Goal: Task Accomplishment & Management: Complete application form

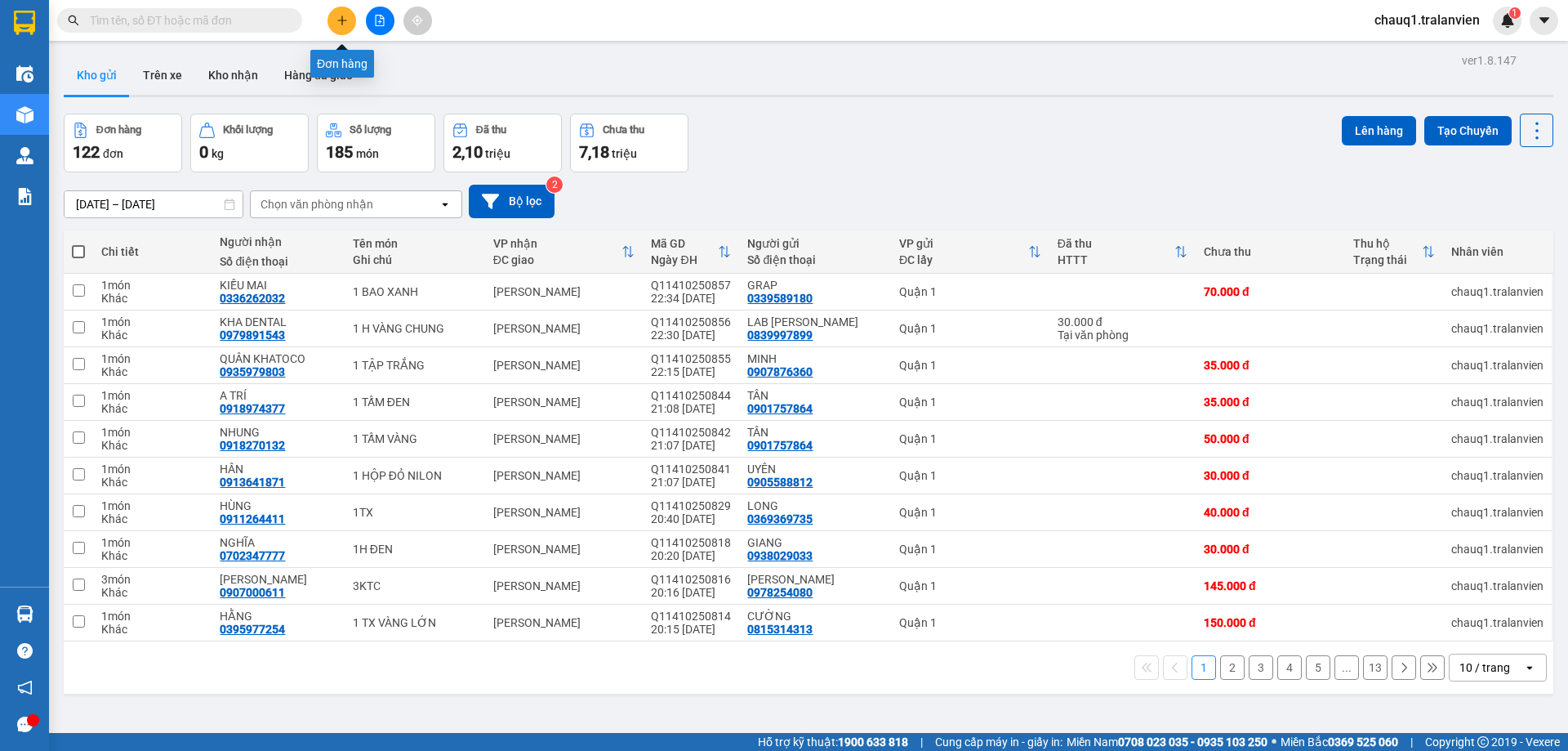
click at [345, 25] on icon "plus" at bounding box center [342, 20] width 12 height 12
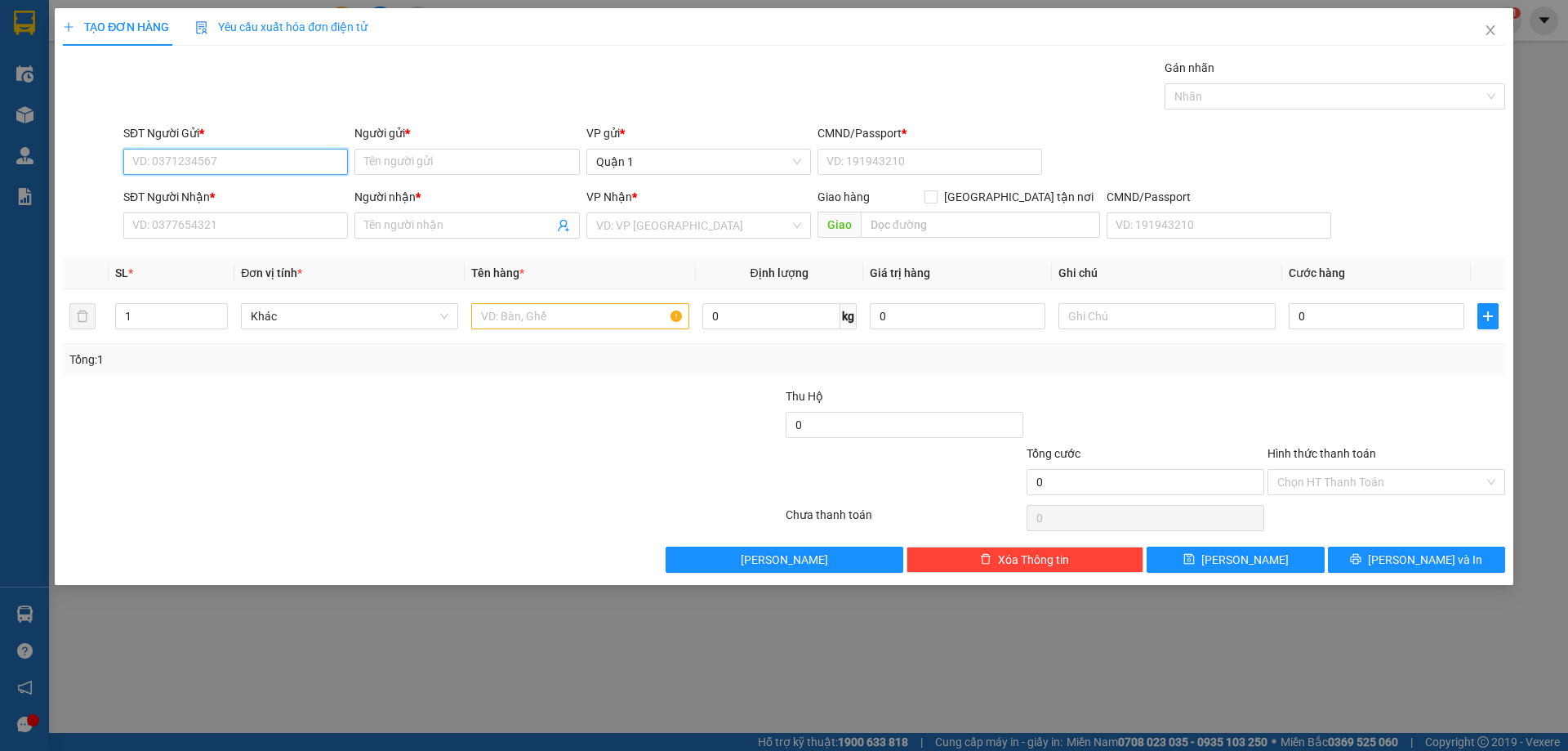
click at [186, 169] on input "SĐT Người Gửi *" at bounding box center [235, 161] width 225 height 26
click at [149, 164] on input "0983257268" at bounding box center [235, 161] width 225 height 26
click at [255, 157] on input "0933257268" at bounding box center [235, 161] width 225 height 26
type input "0933257268"
click at [398, 162] on input "Người gửi *" at bounding box center [467, 161] width 225 height 26
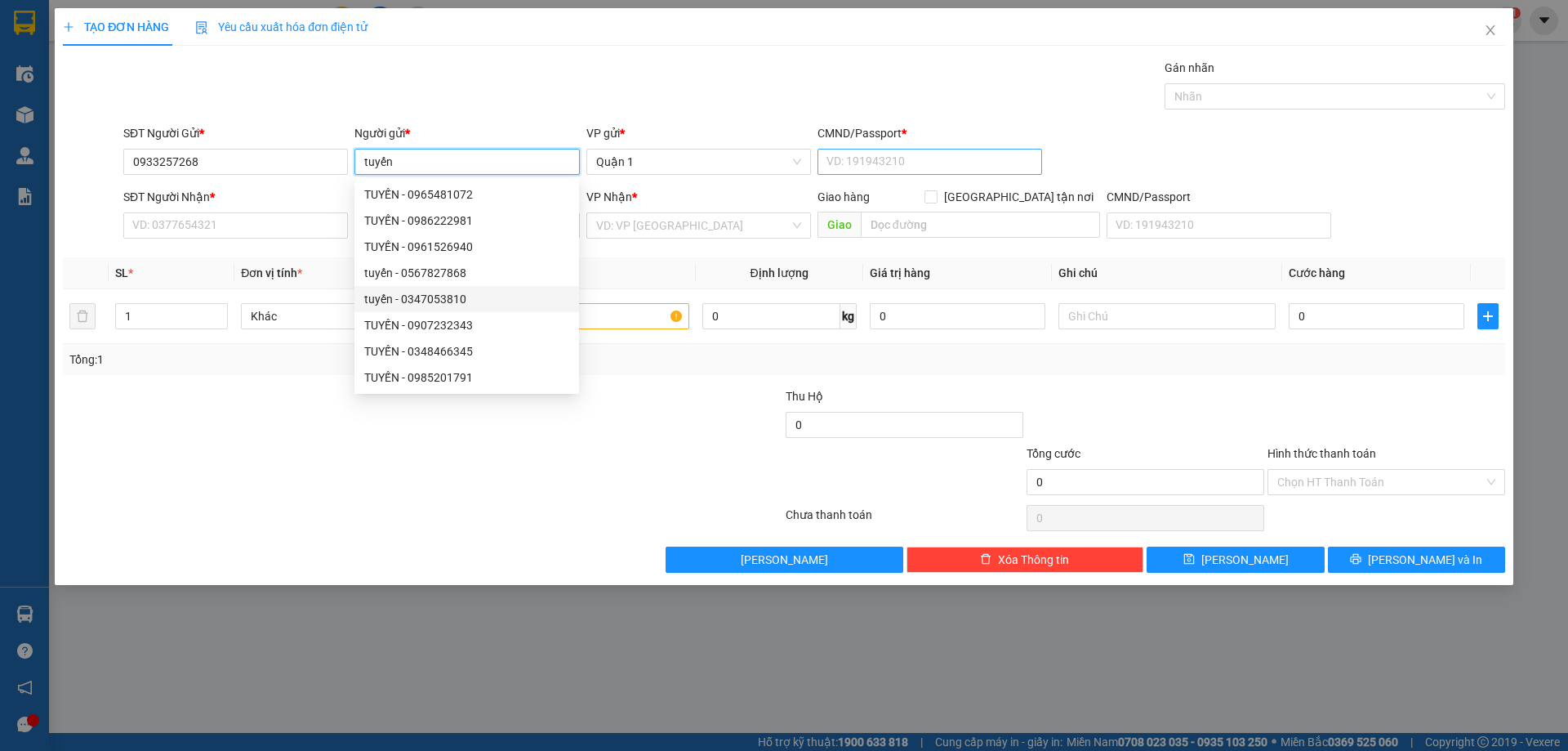
type input "tuyến"
click at [830, 166] on input "CMND/Passport *" at bounding box center [929, 161] width 225 height 26
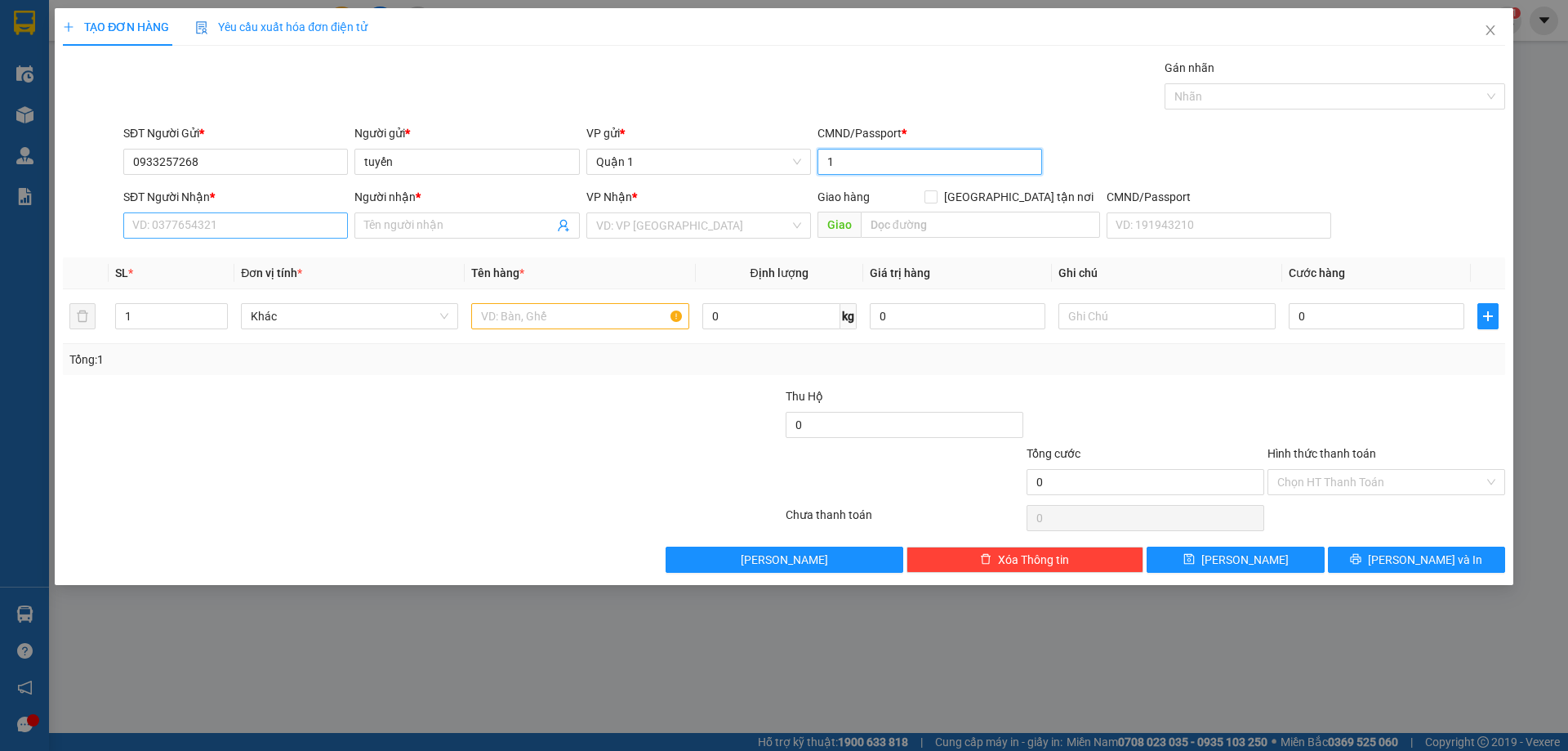
type input "1"
click at [205, 233] on input "SĐT Người Nhận *" at bounding box center [235, 225] width 225 height 26
type input "0905515051"
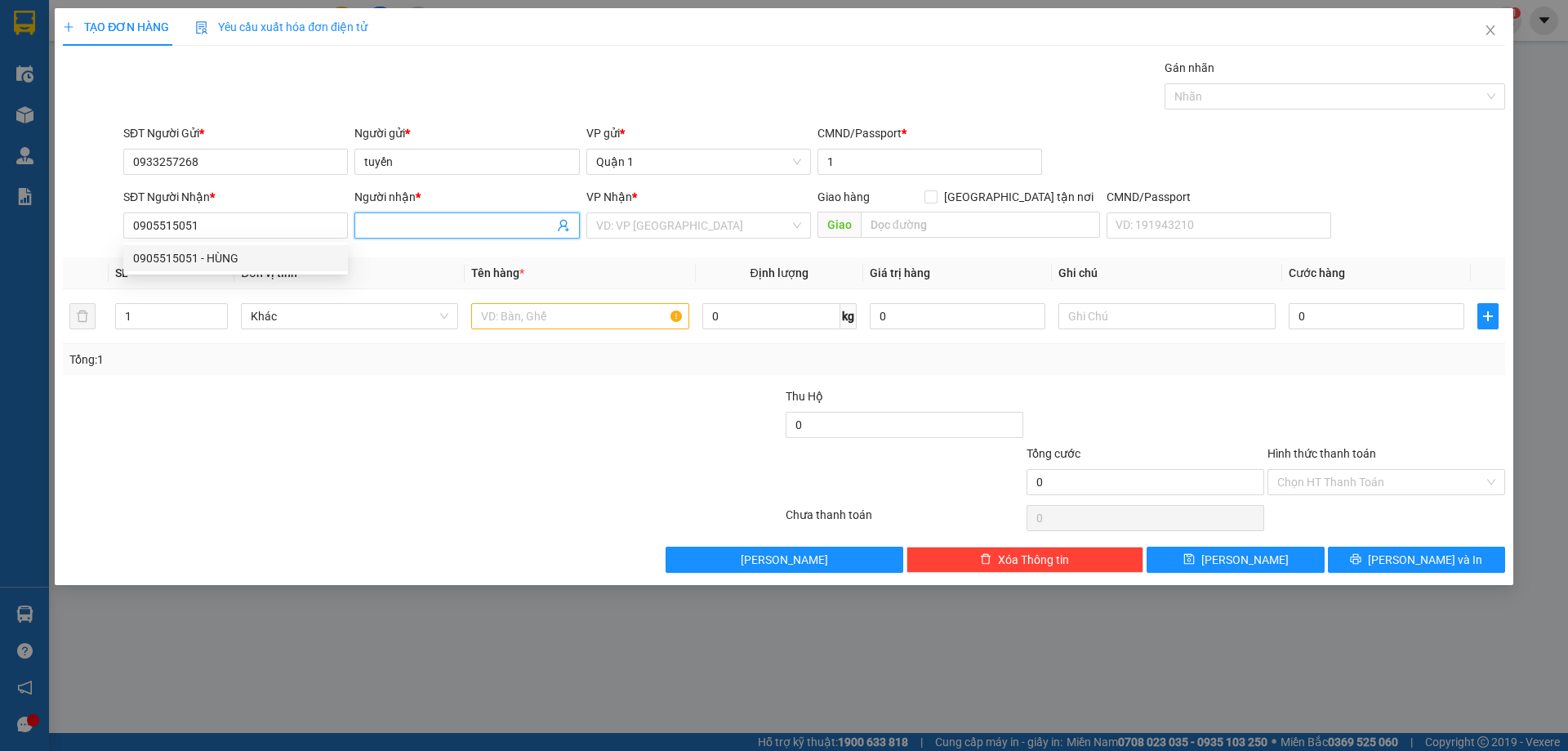
click at [380, 230] on input "Người nhận *" at bounding box center [458, 225] width 188 height 18
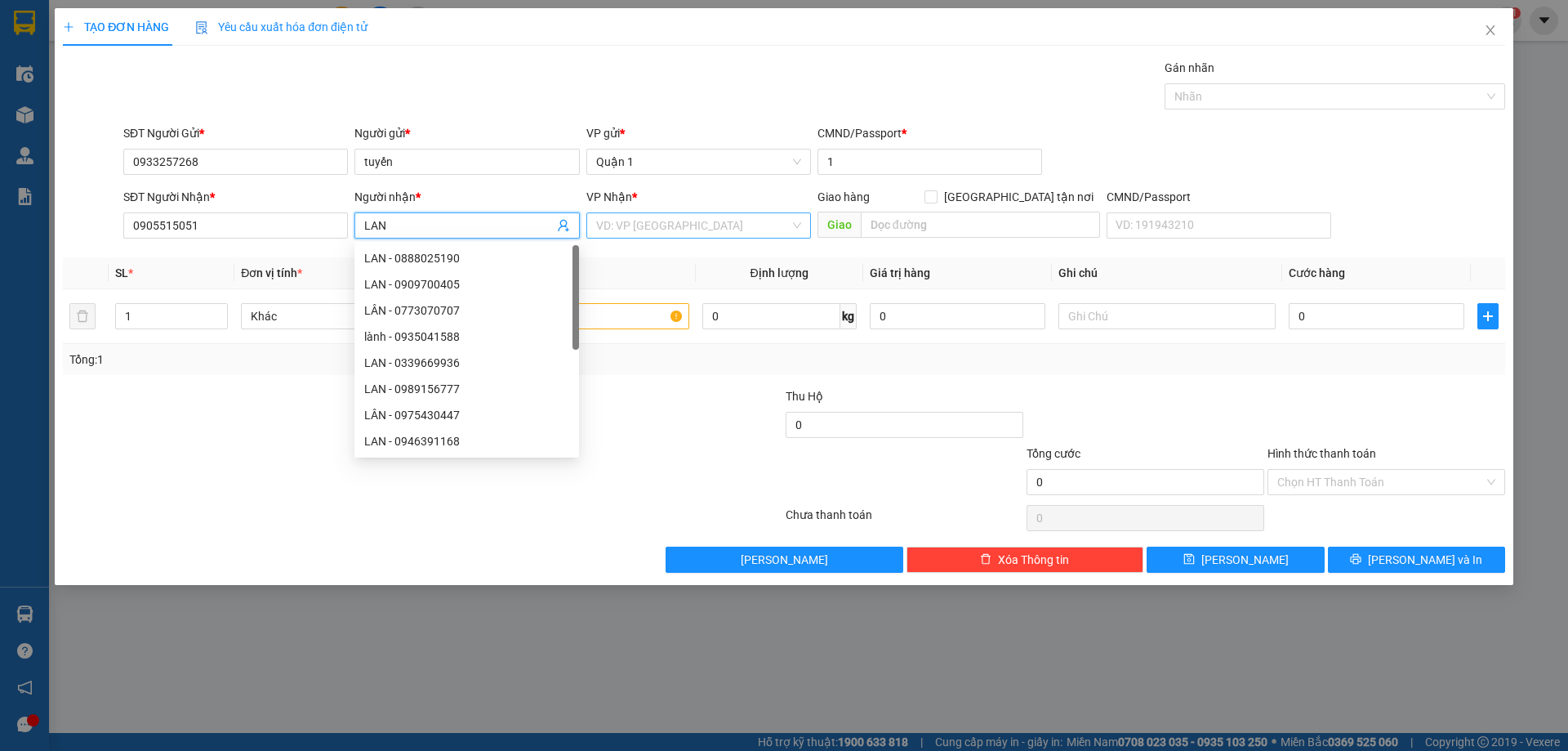
type input "LAN"
click at [663, 227] on input "search" at bounding box center [693, 226] width 194 height 25
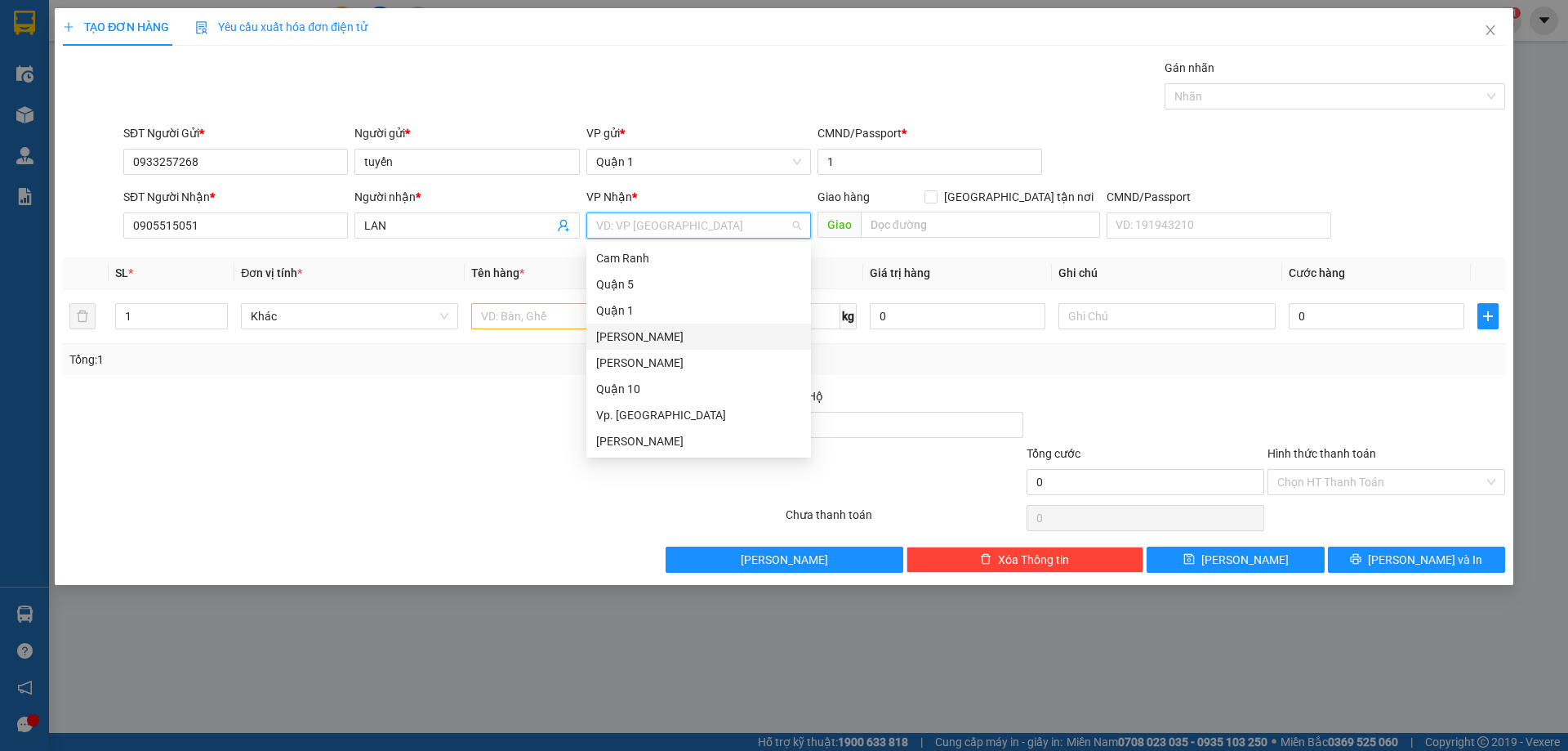
click at [641, 336] on div "[PERSON_NAME]" at bounding box center [699, 336] width 205 height 18
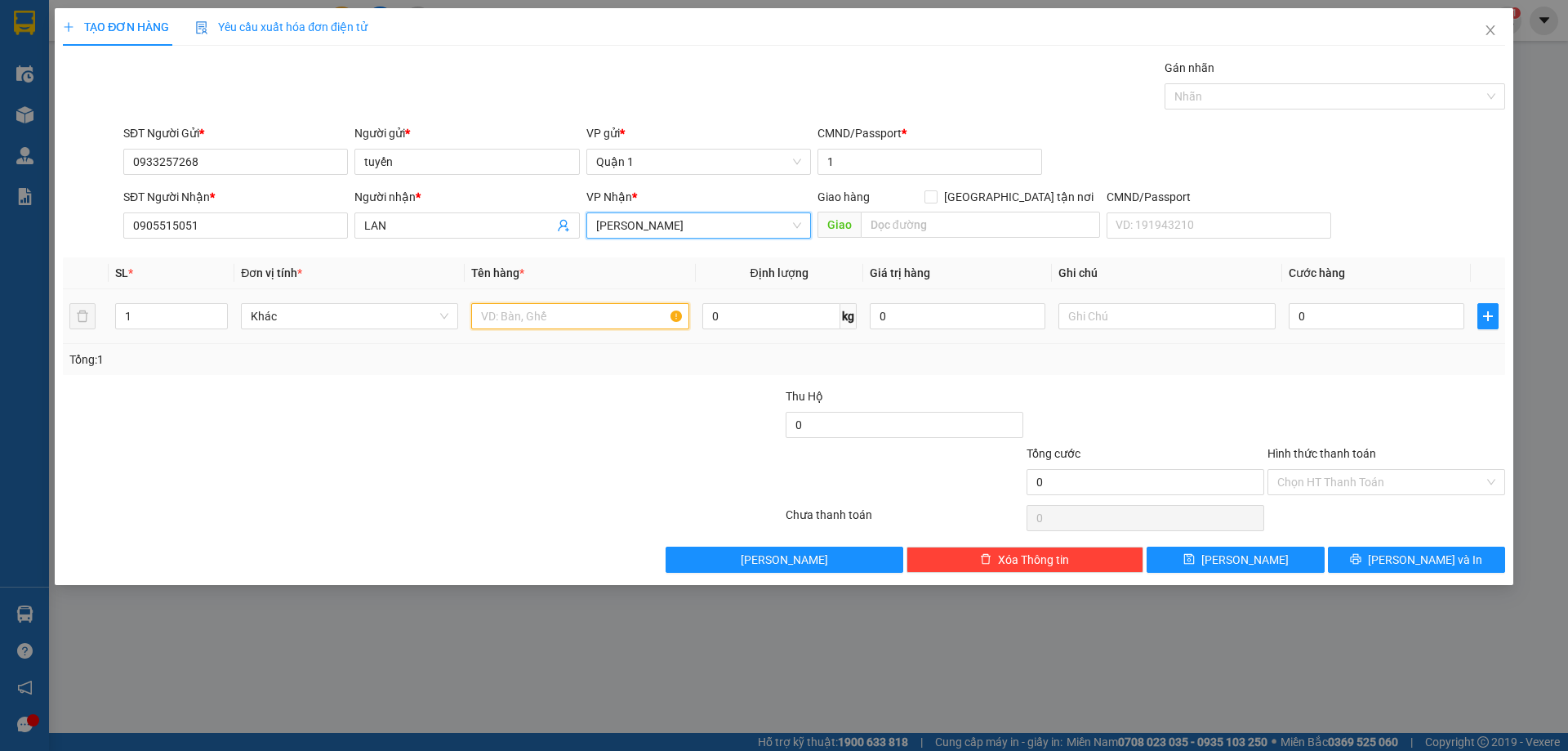
click at [549, 315] on input "text" at bounding box center [580, 316] width 217 height 26
type input "1 H KEO VÀNG"
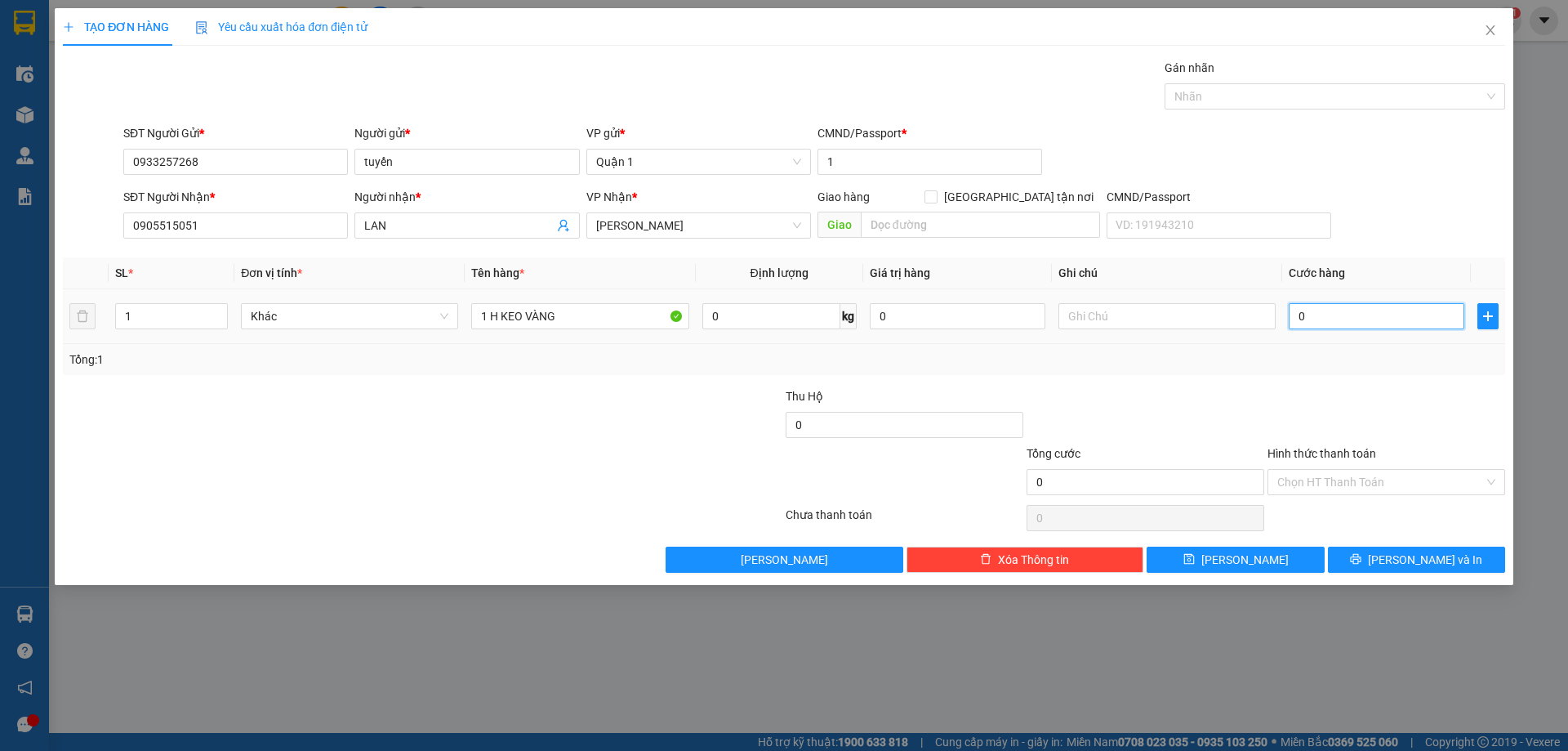
click at [1315, 319] on input "0" at bounding box center [1376, 316] width 176 height 26
type input "3"
type input "30"
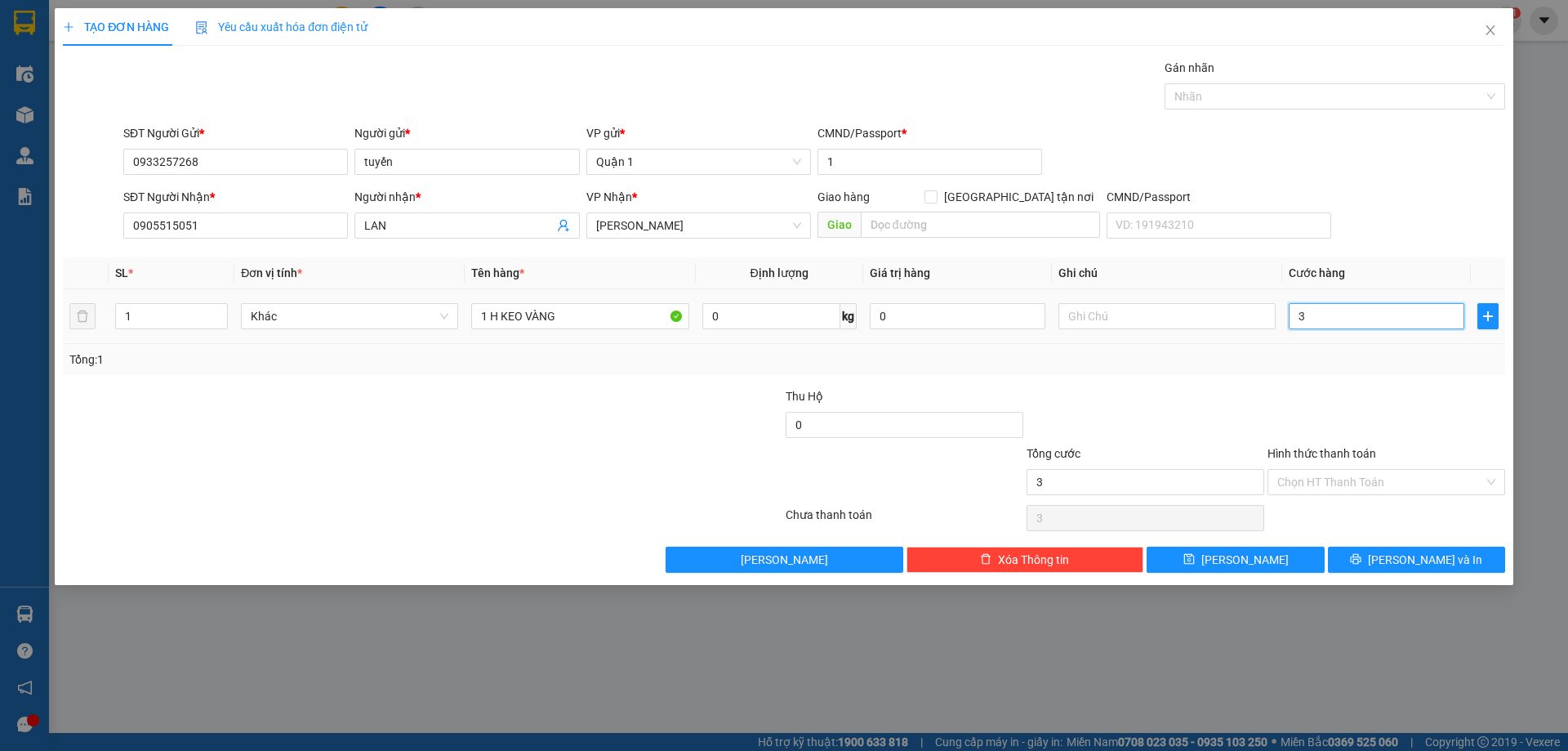
type input "30"
type input "30.000"
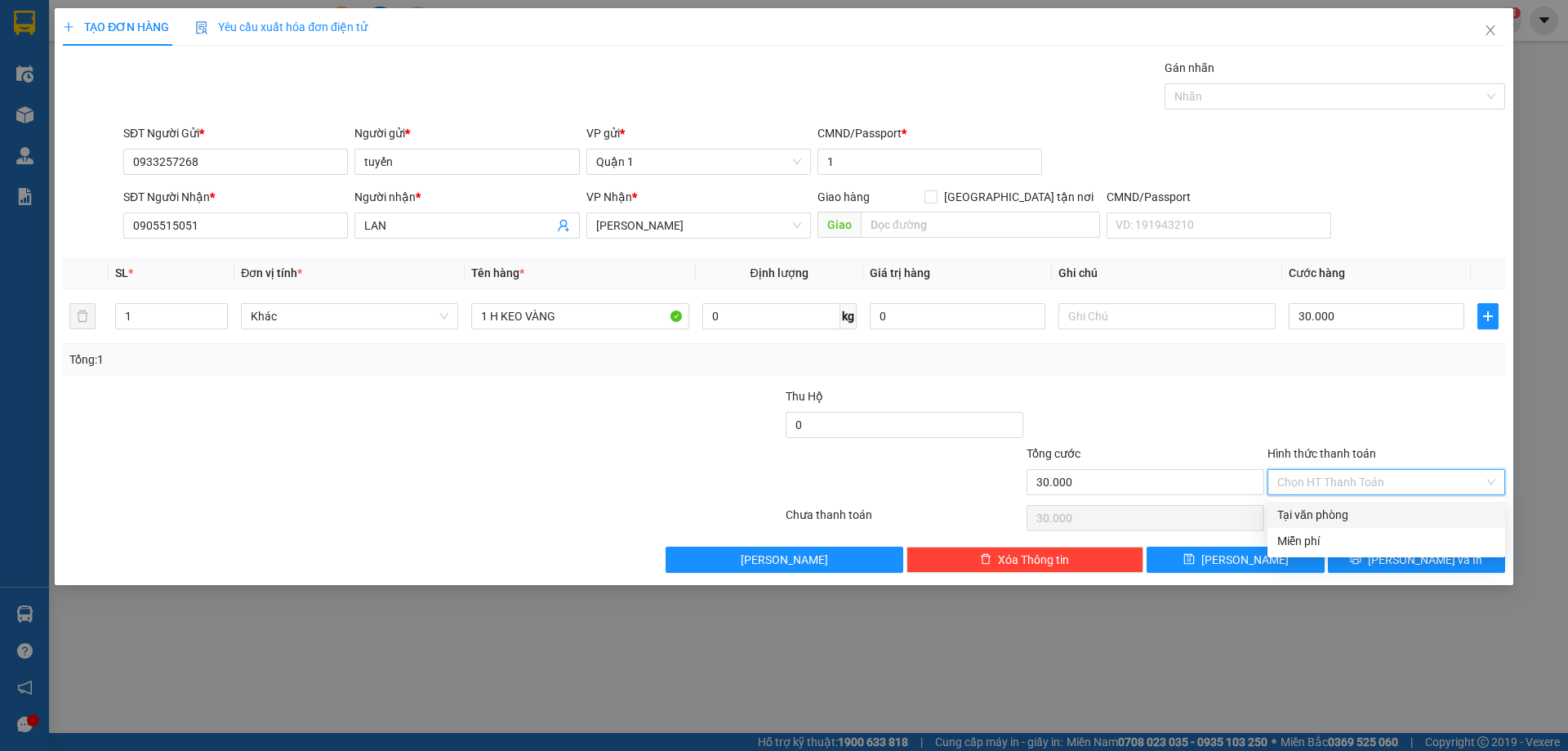
click at [1305, 482] on input "Hình thức thanh toán" at bounding box center [1380, 482] width 206 height 25
click at [1307, 517] on div "Tại văn phòng" at bounding box center [1386, 515] width 218 height 18
type input "0"
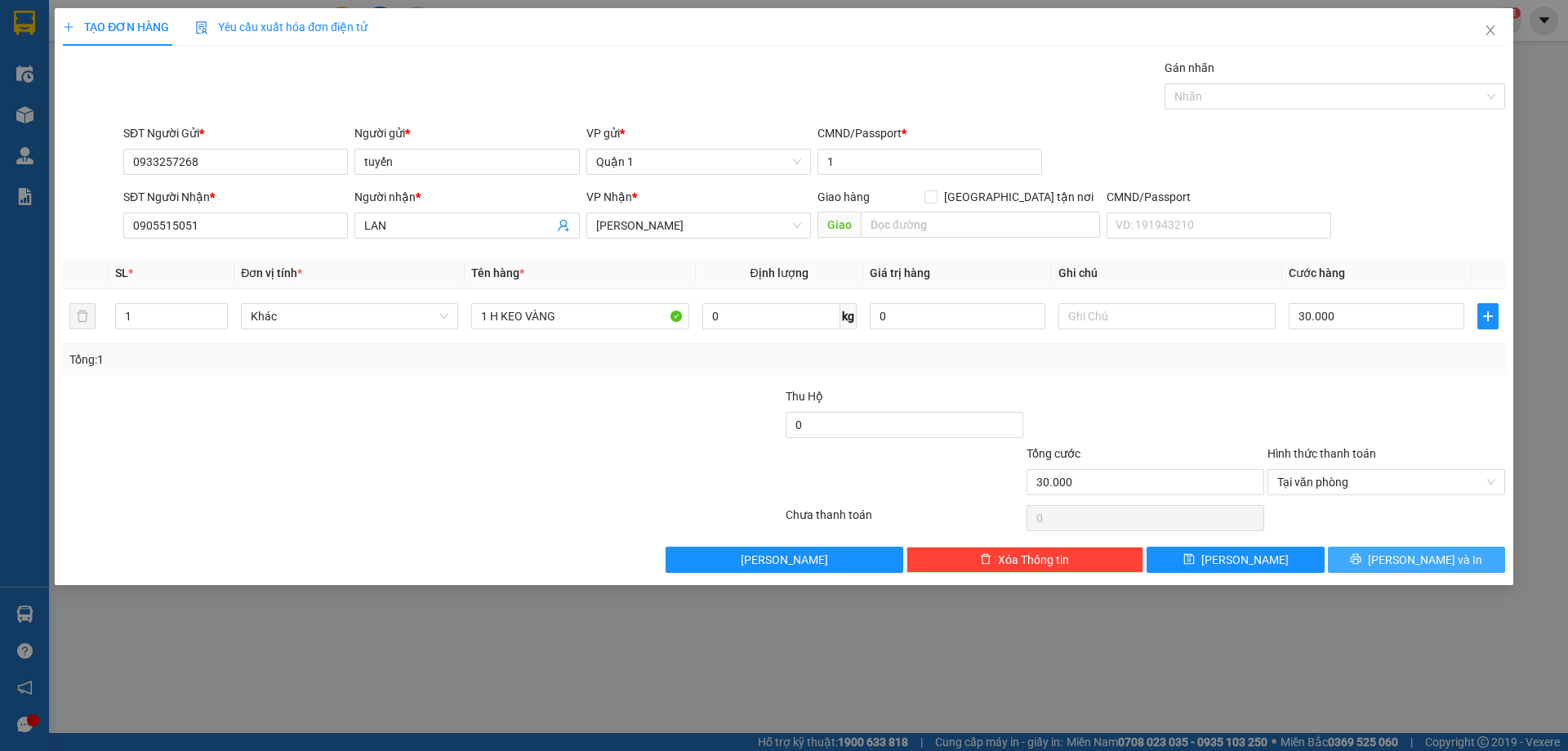
click at [1367, 561] on button "[PERSON_NAME] và In" at bounding box center [1416, 559] width 178 height 26
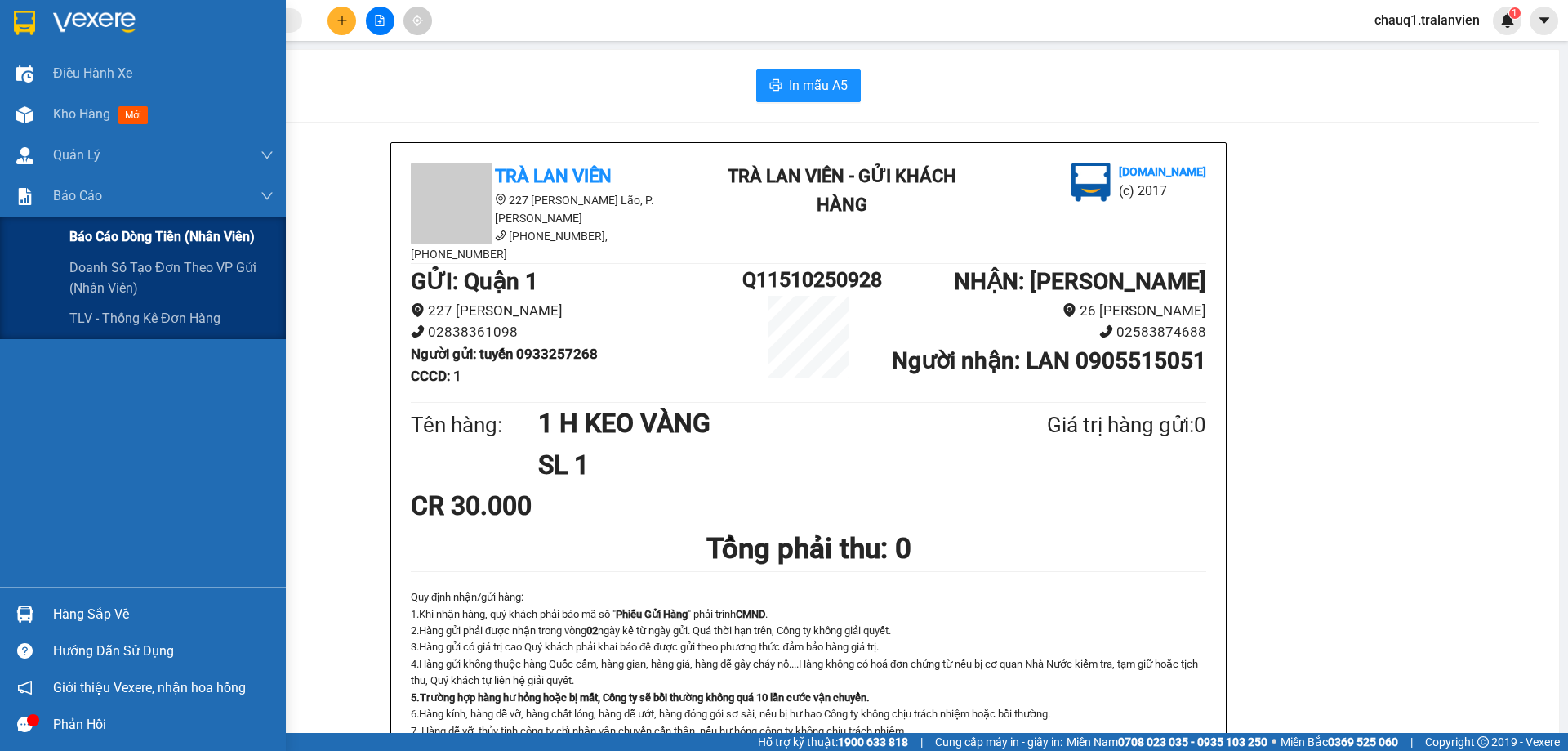
click at [87, 234] on span "Báo cáo dòng tiền (nhân viên)" at bounding box center [161, 236] width 185 height 20
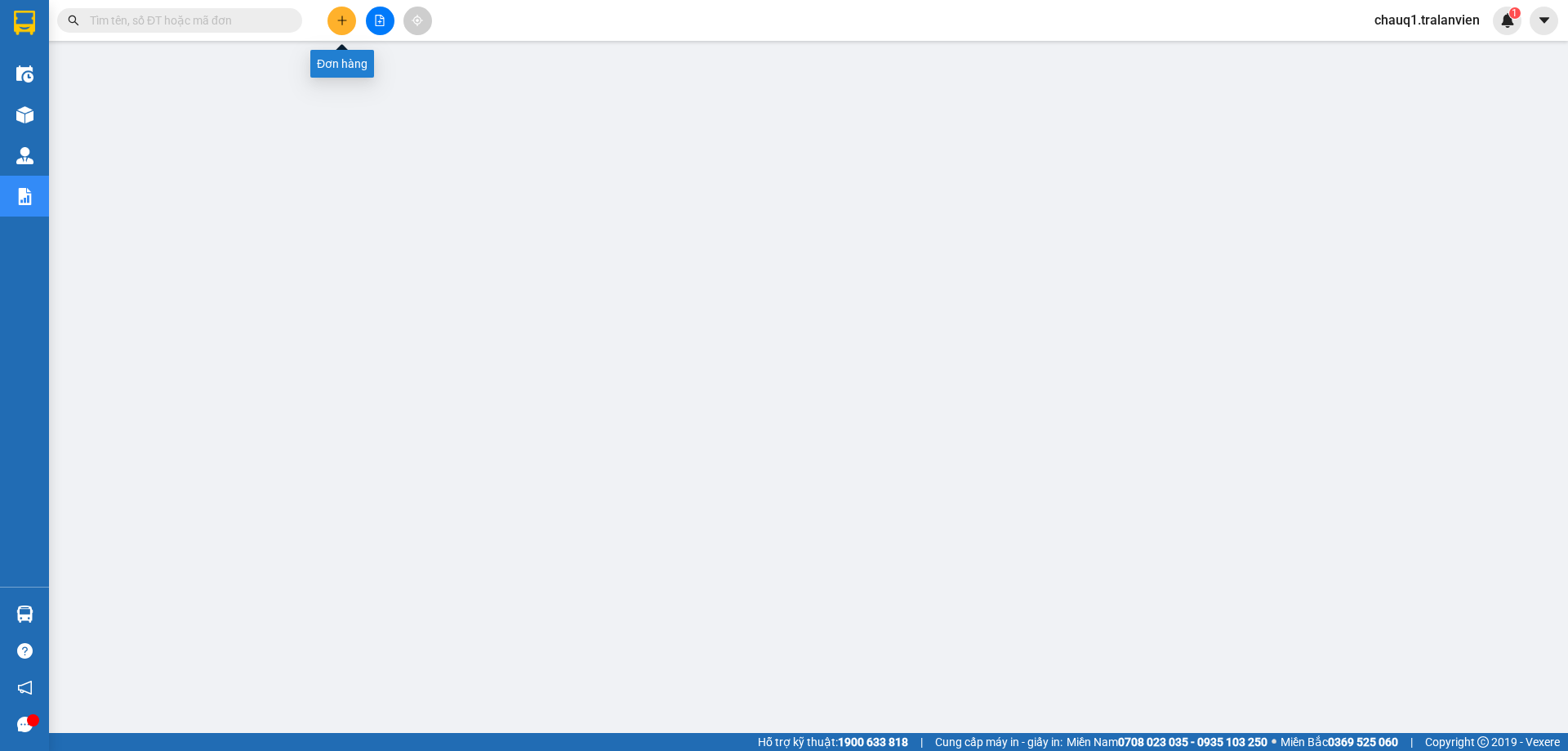
click at [337, 25] on icon "plus" at bounding box center [342, 20] width 12 height 12
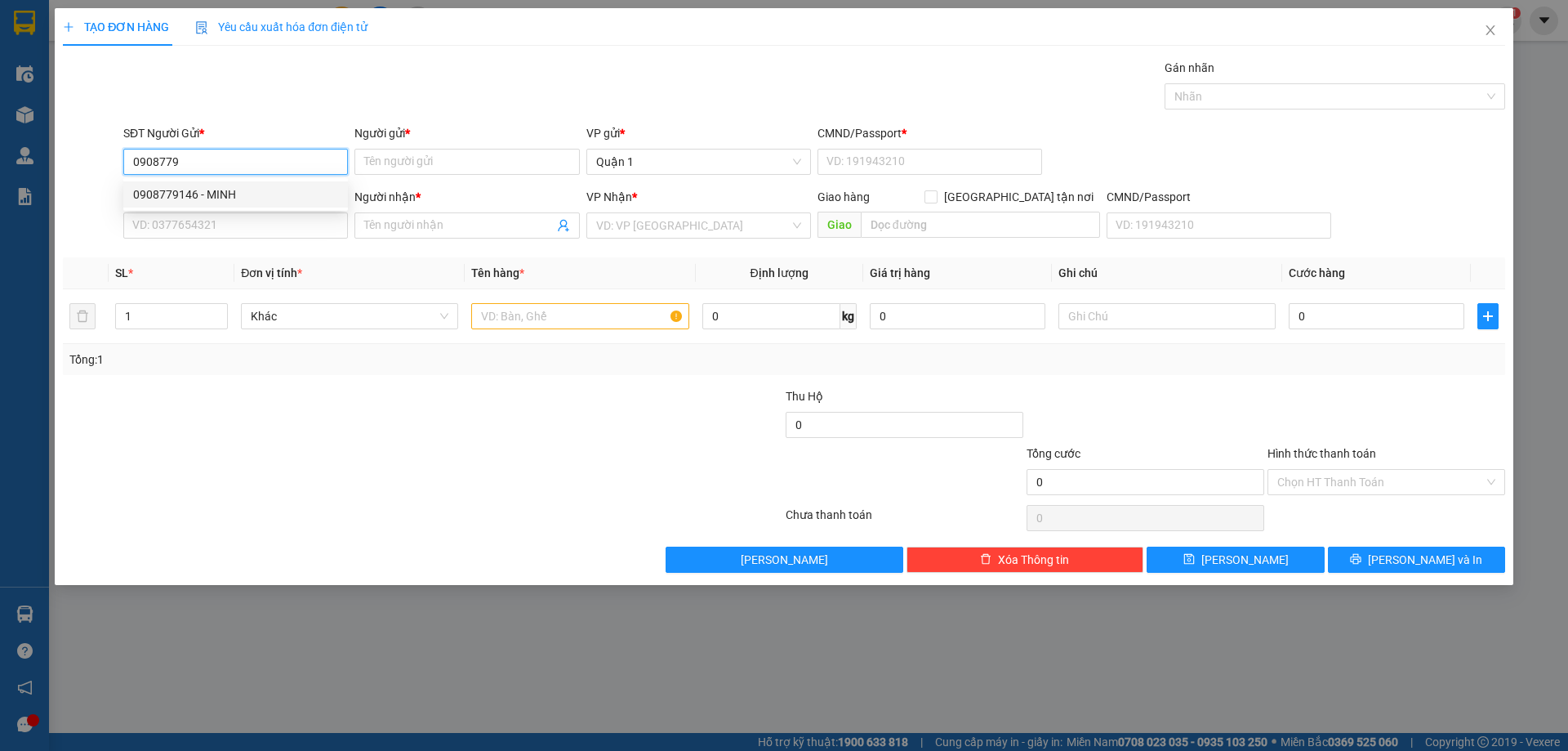
click at [253, 196] on div "0908779146 - MINH" at bounding box center [236, 194] width 205 height 18
type input "0908779146"
type input "MINH"
type input "1"
type input "0903309609"
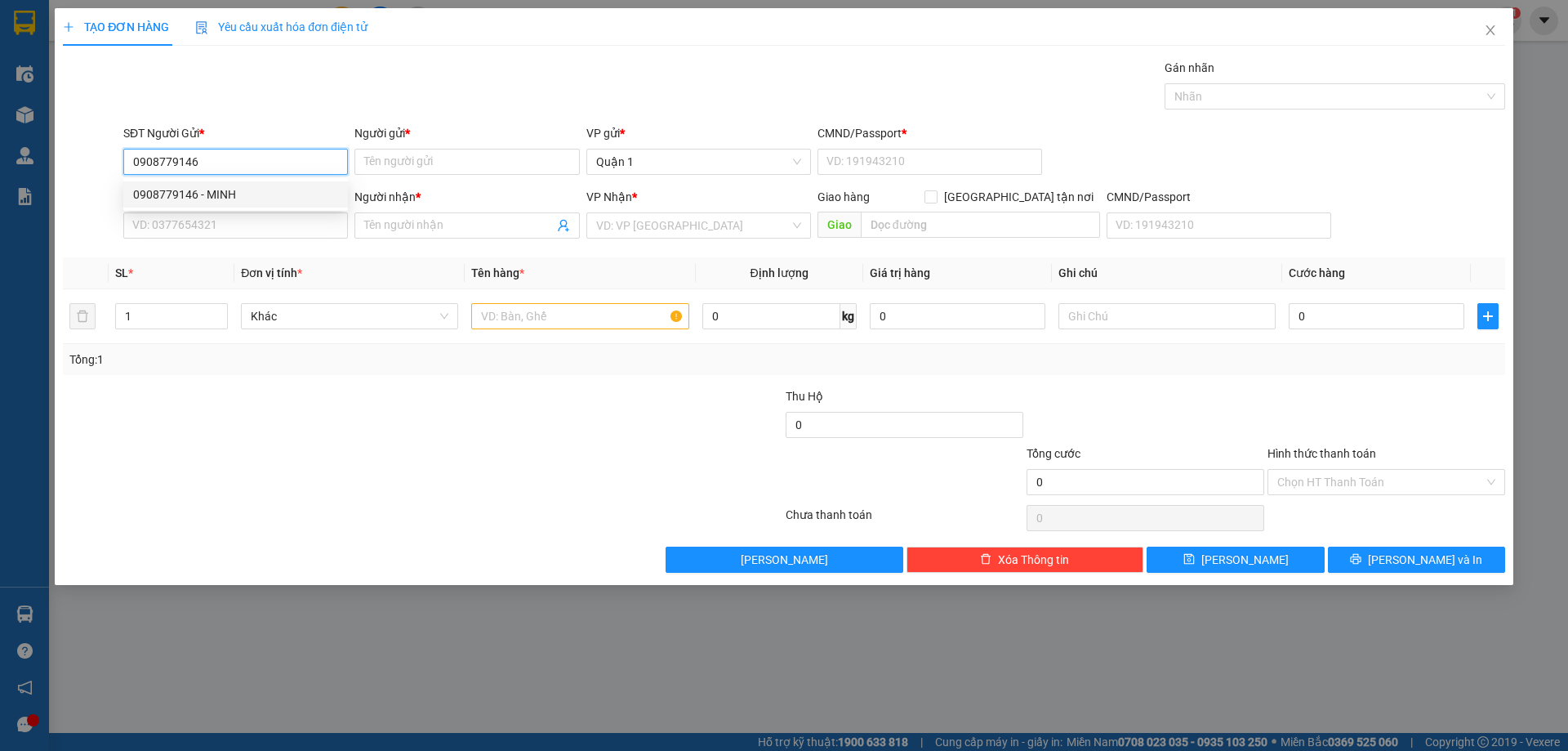
type input "HƯNG"
type input "0908779146"
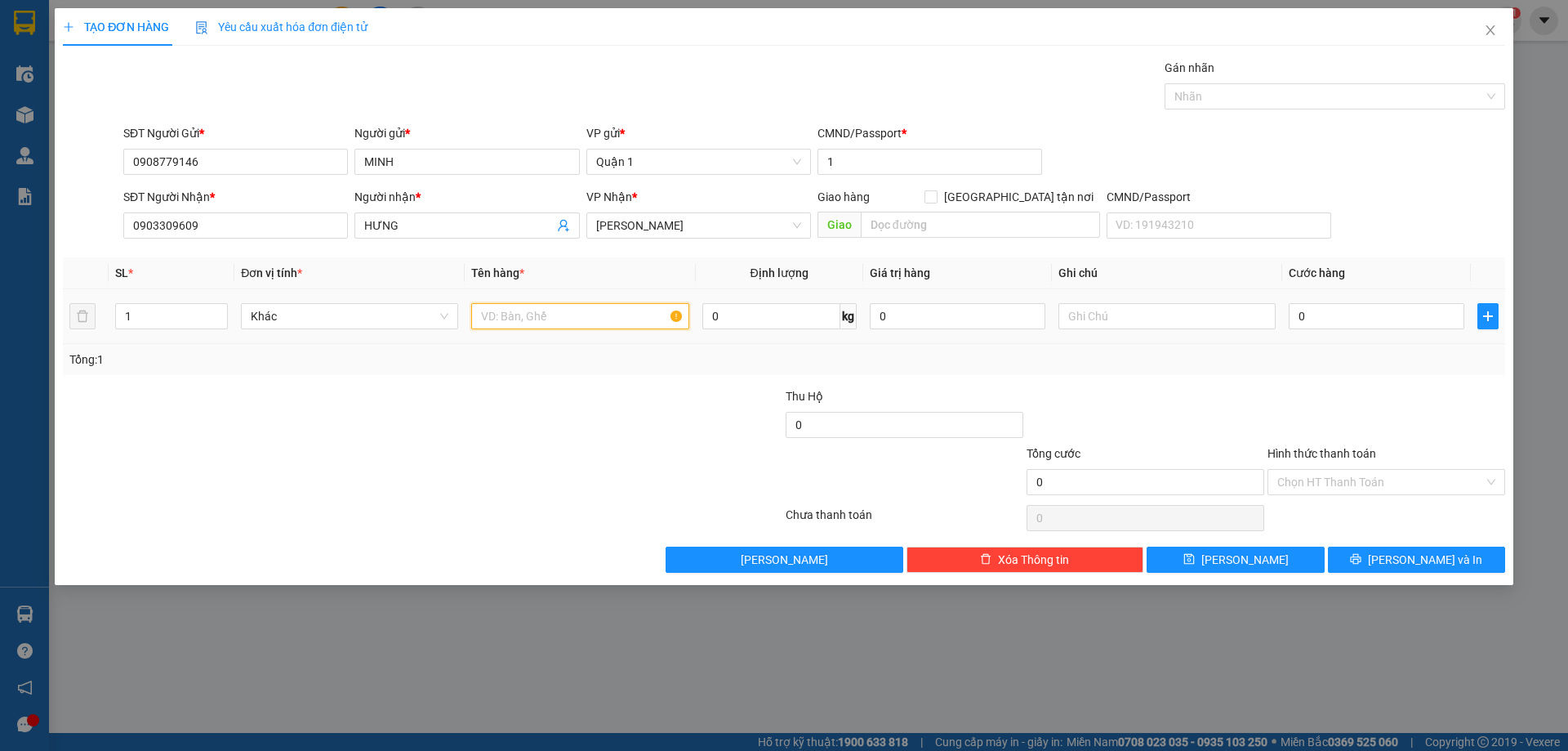
click at [570, 327] on input "text" at bounding box center [580, 316] width 217 height 26
type input "1 cục đen"
click at [1320, 317] on input "0" at bounding box center [1376, 316] width 176 height 26
type input "5"
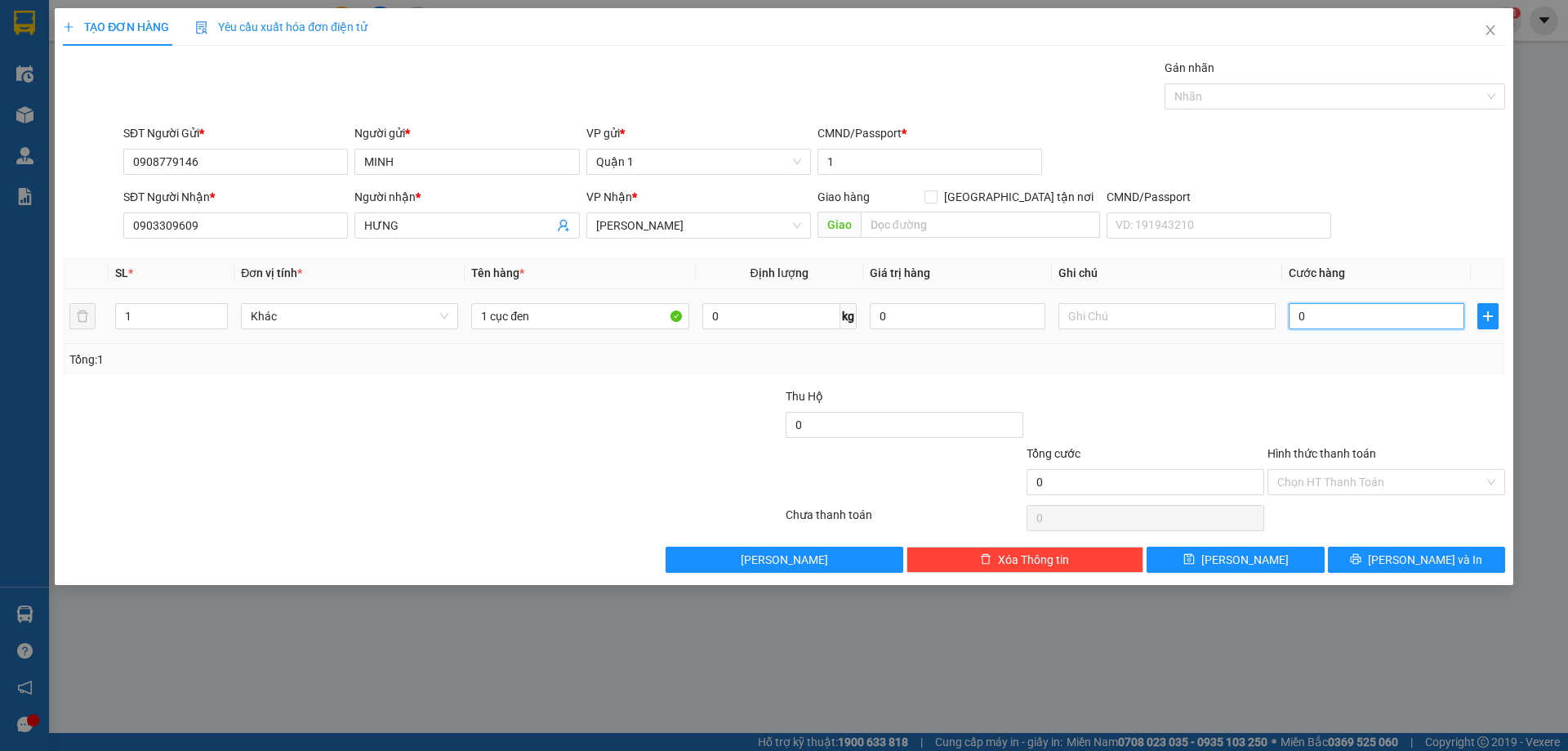
type input "5"
type input "50"
type input "50.000"
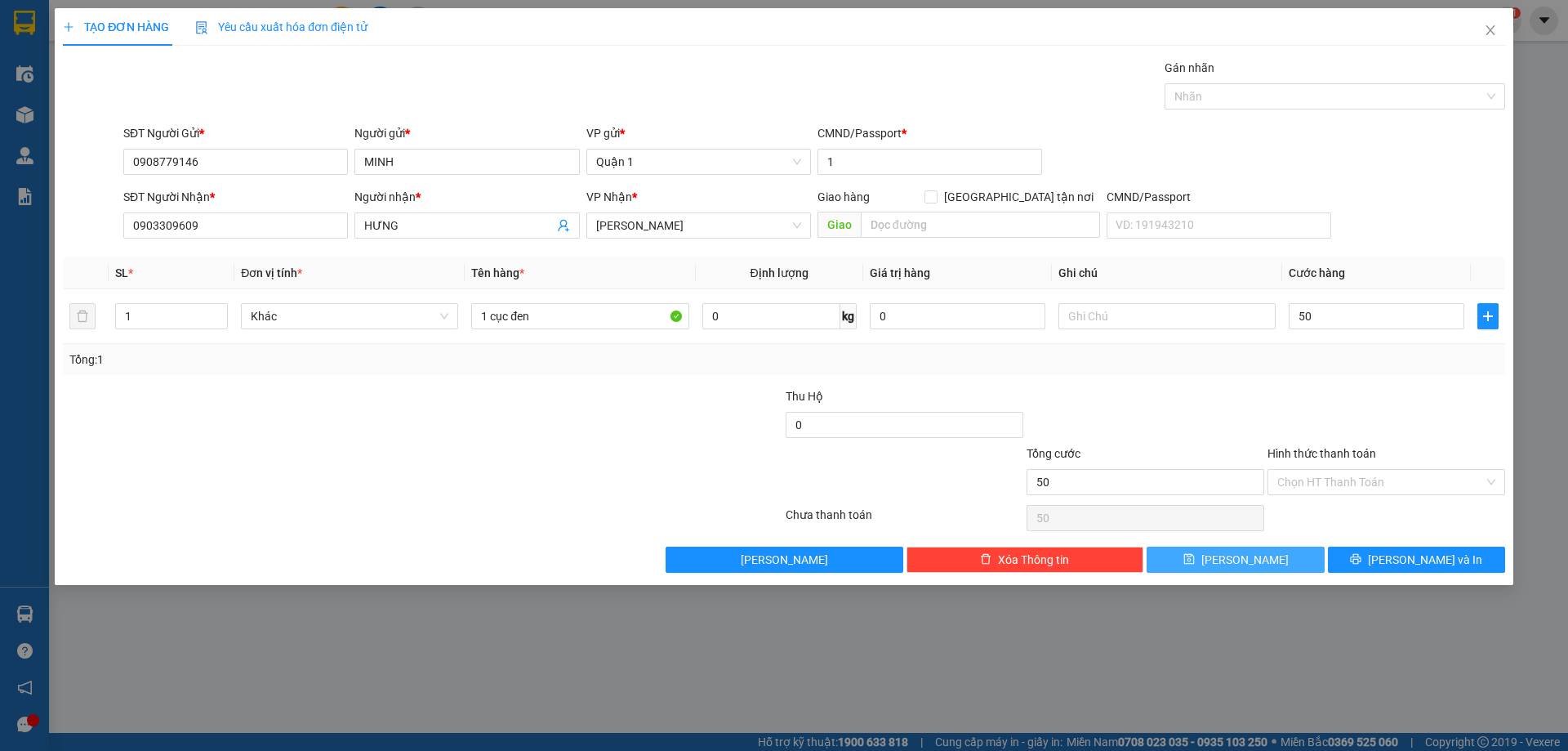
type input "50.000"
click at [1249, 557] on span "[PERSON_NAME]" at bounding box center [1244, 559] width 87 height 18
type input "0"
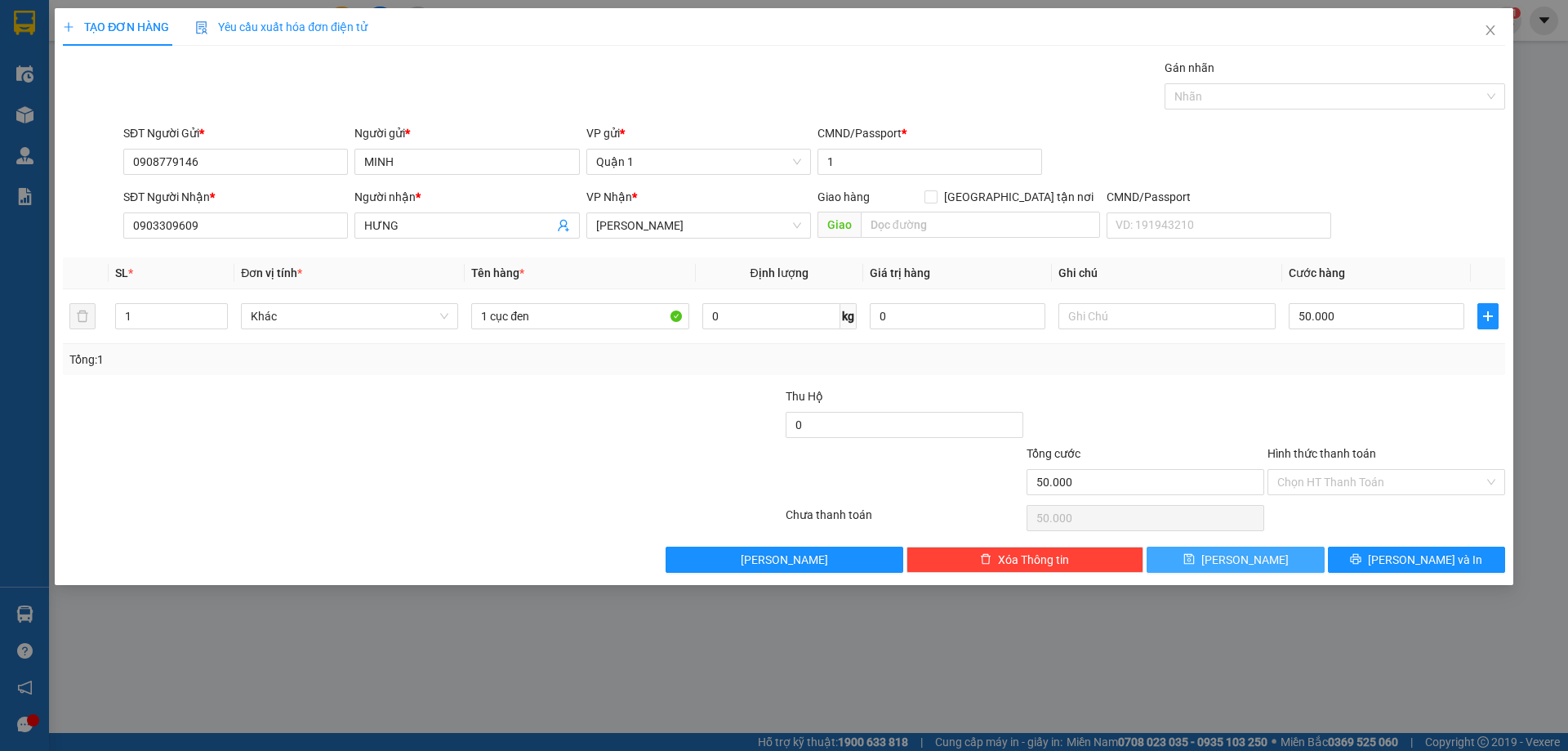
type input "0"
click at [730, 96] on div "Gán nhãn Nhãn" at bounding box center [814, 87] width 1388 height 58
